Goal: Check status

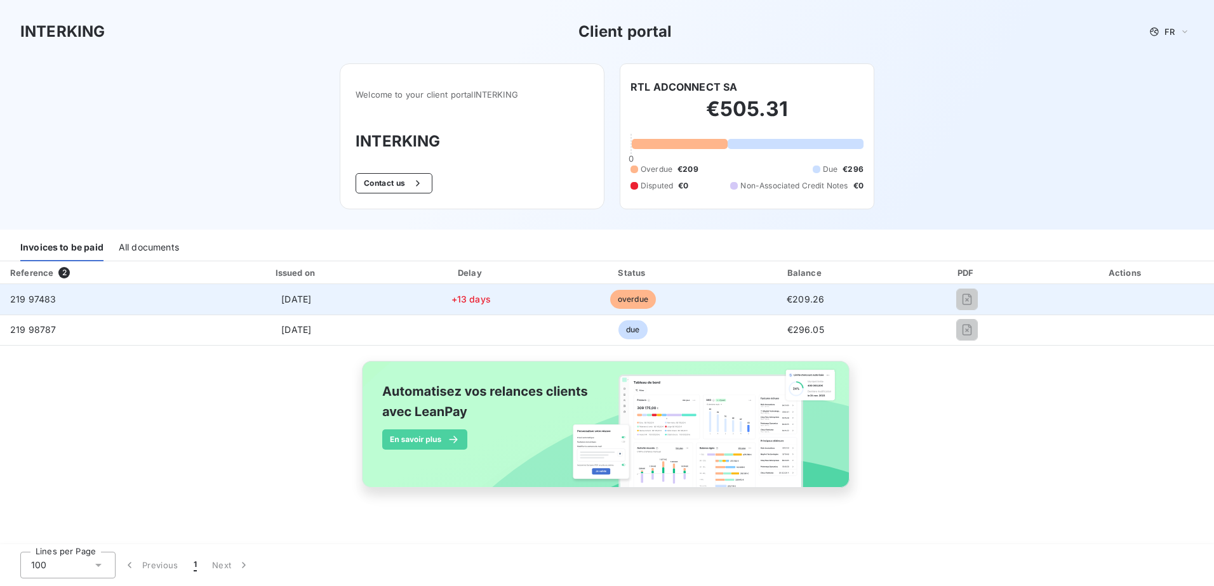
click at [44, 296] on span "219 97483" at bounding box center [33, 299] width 46 height 11
copy span "219 97483"
